Goal: Transaction & Acquisition: Purchase product/service

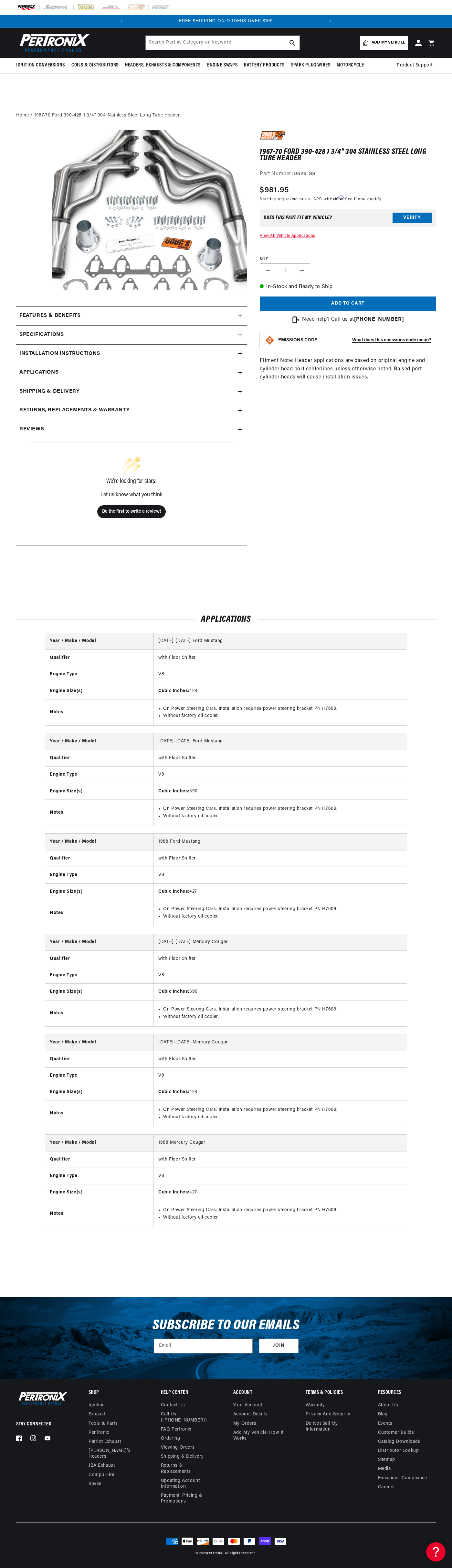
scroll to position [0, 153]
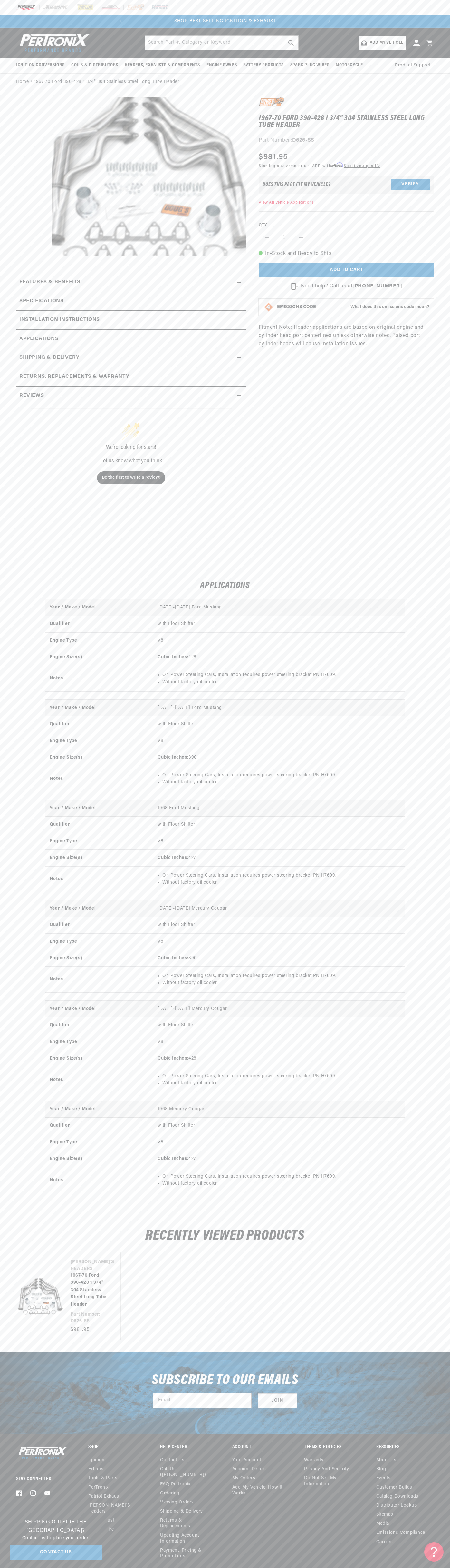
click at [57, 18] on slideshow-component "SHOP BEST SELLING IGNITION & EXHAUST FREE SHIPPING ON ORDERS OVER $109" at bounding box center [225, 21] width 450 height 13
click at [449, 1567] on html "Skip to content Your cart Your cart is empty Get the right parts the first time…" at bounding box center [225, 784] width 450 height 1568
click at [306, 1567] on html "Skip to content Your cart Your cart is empty Get the right parts the first time…" at bounding box center [225, 784] width 450 height 1568
click at [23, 951] on div "Year / Make / Model 1967-1970 Ford Mustang Qualifier with Floor Shifter Engine …" at bounding box center [225, 900] width 450 height 602
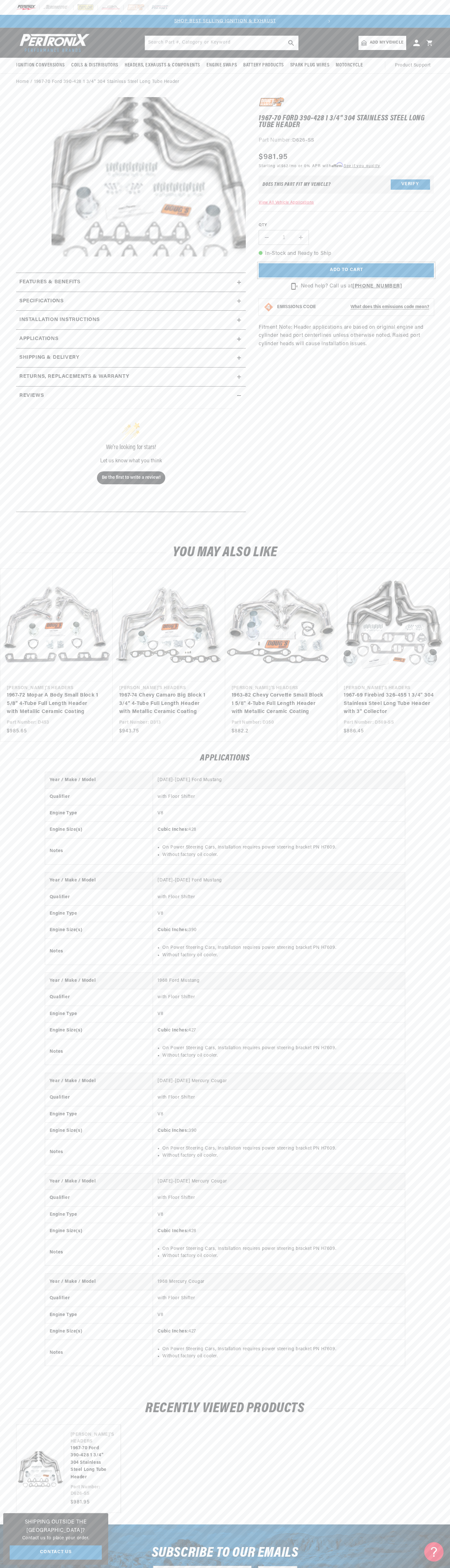
scroll to position [0, 80]
